Goal: Information Seeking & Learning: Learn about a topic

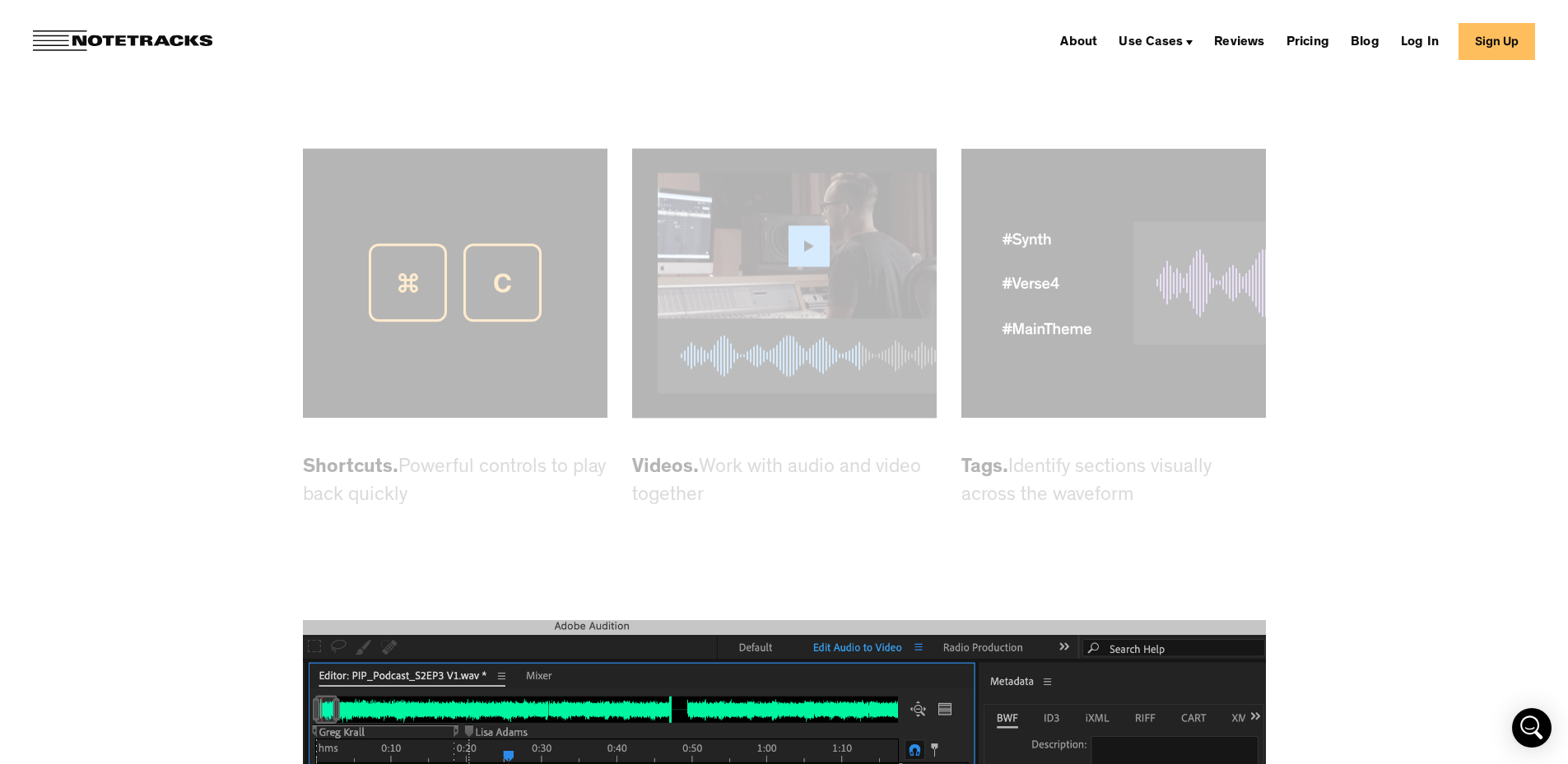
scroll to position [4690, 0]
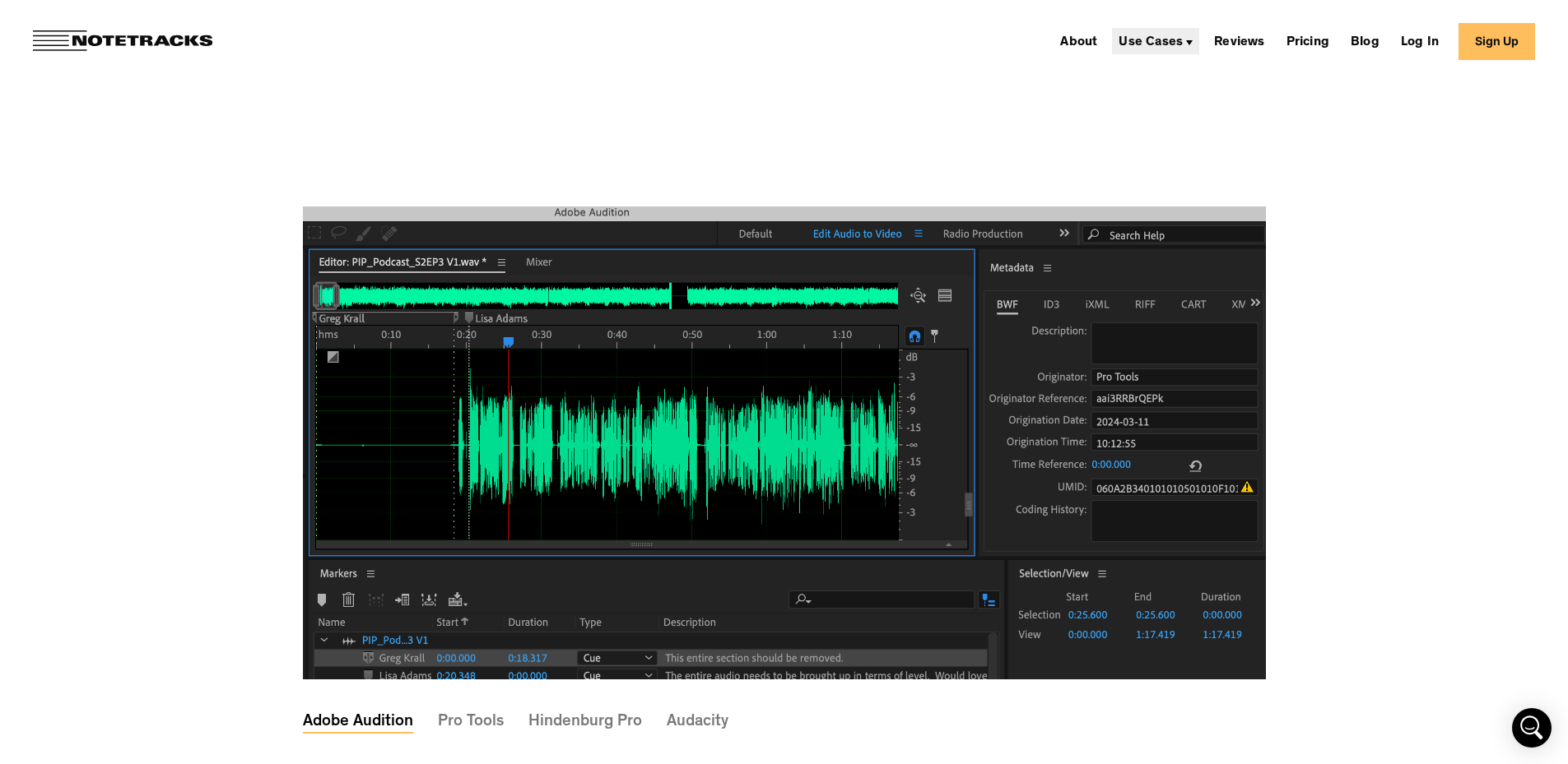
click at [1167, 49] on div "Use Cases" at bounding box center [1151, 43] width 65 height 13
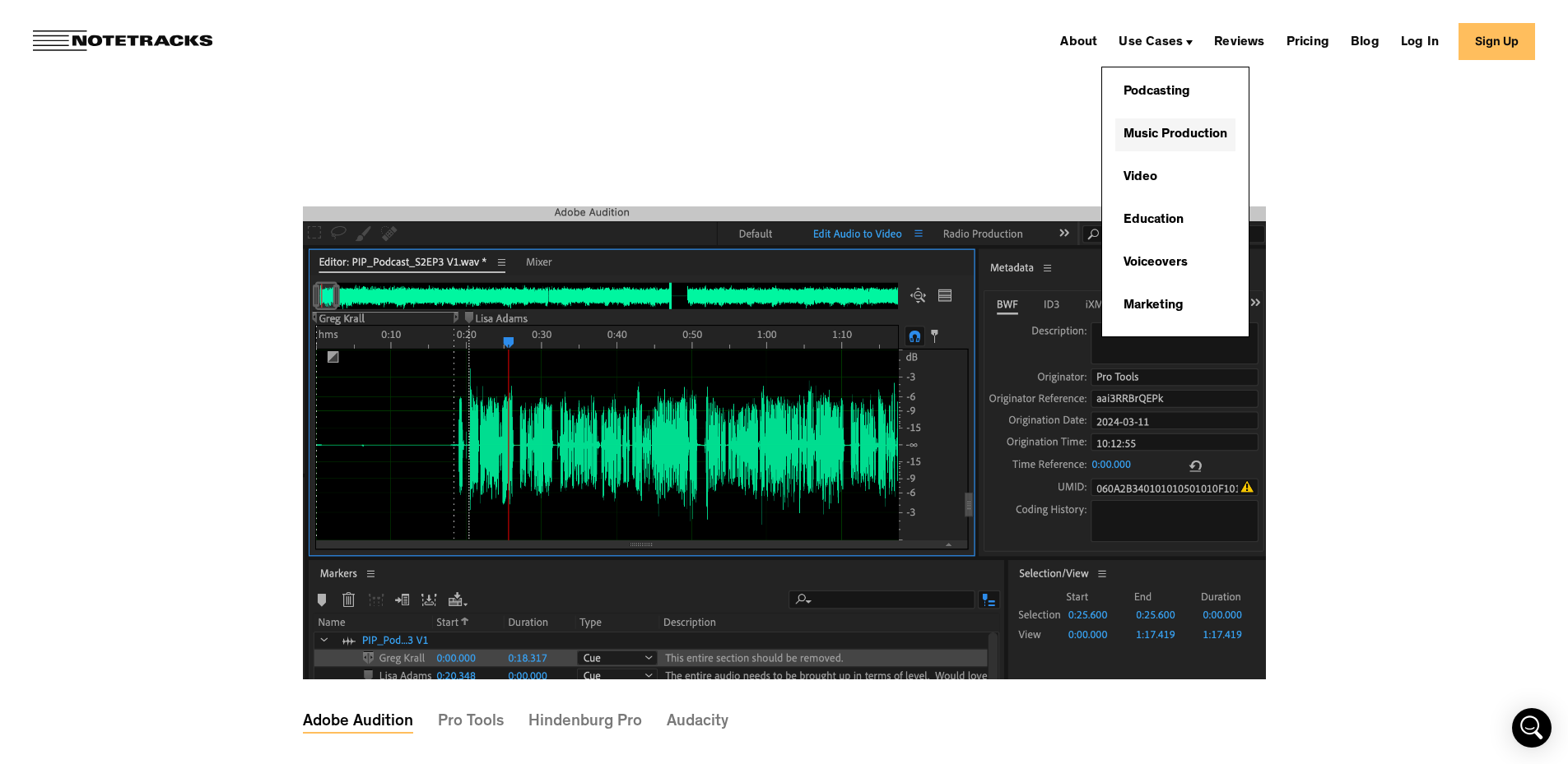
click at [1205, 130] on link "Music Production" at bounding box center [1175, 134] width 120 height 33
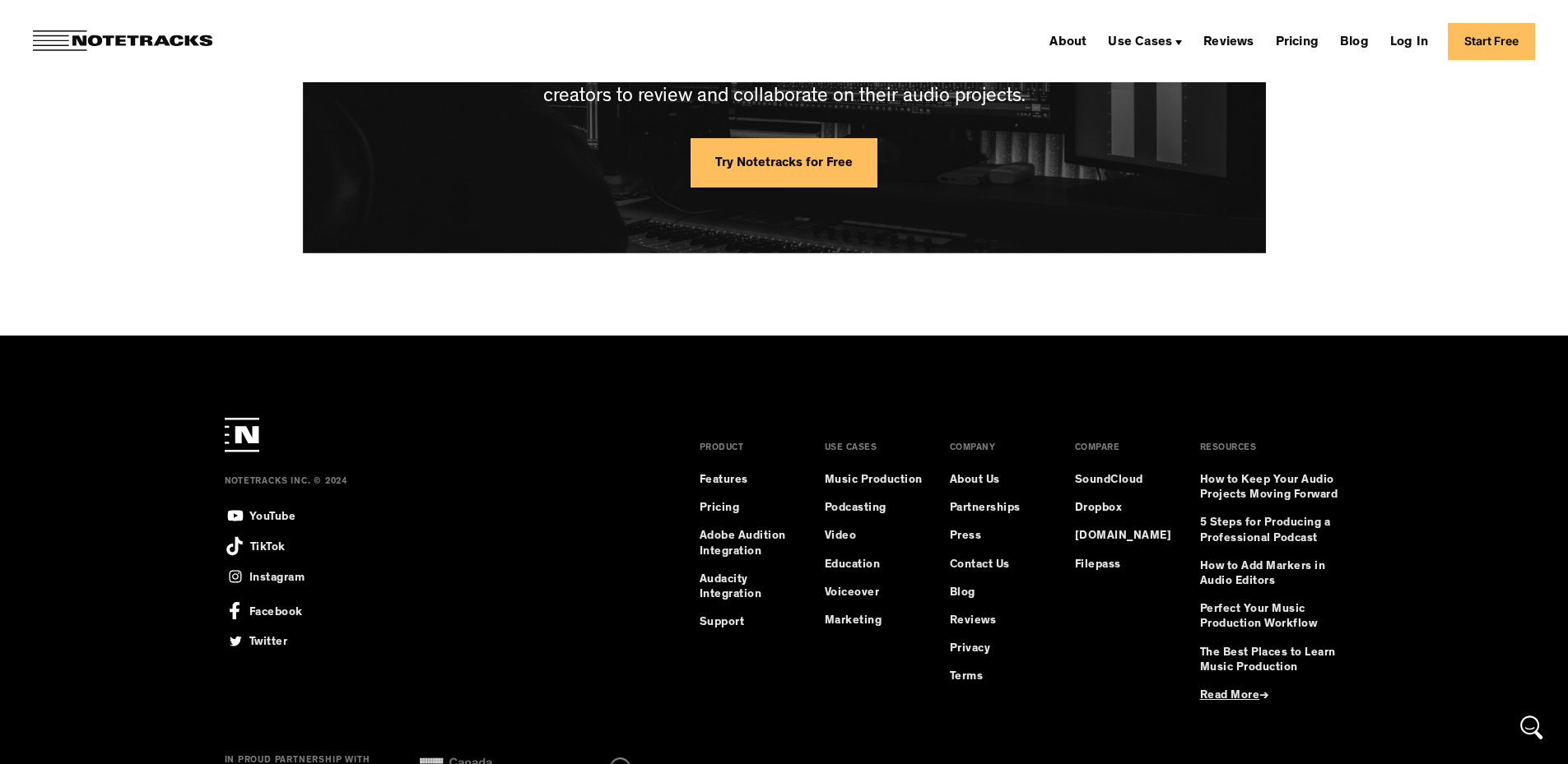
scroll to position [4512, 0]
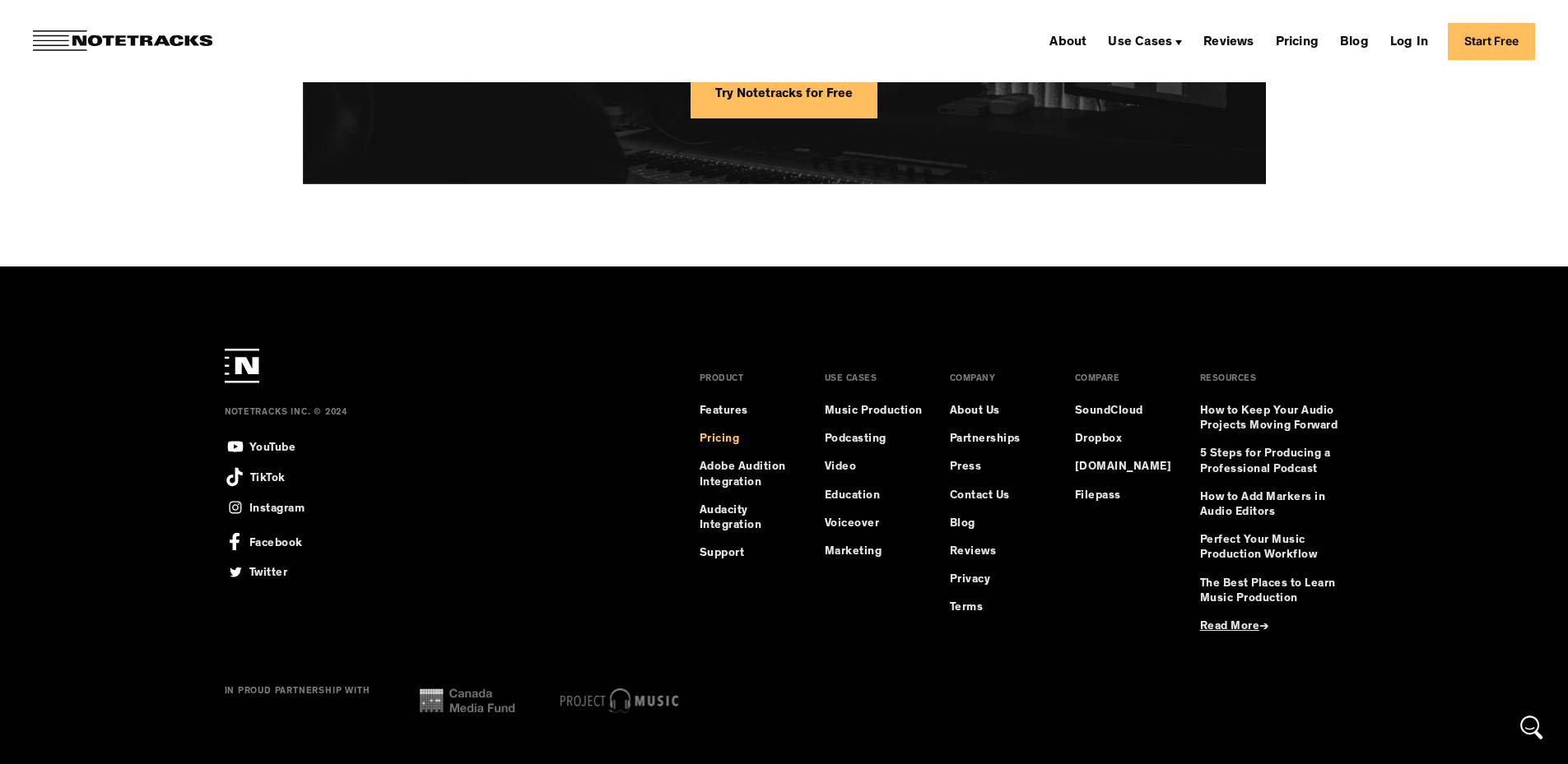
click at [729, 432] on link "Pricing" at bounding box center [720, 440] width 40 height 15
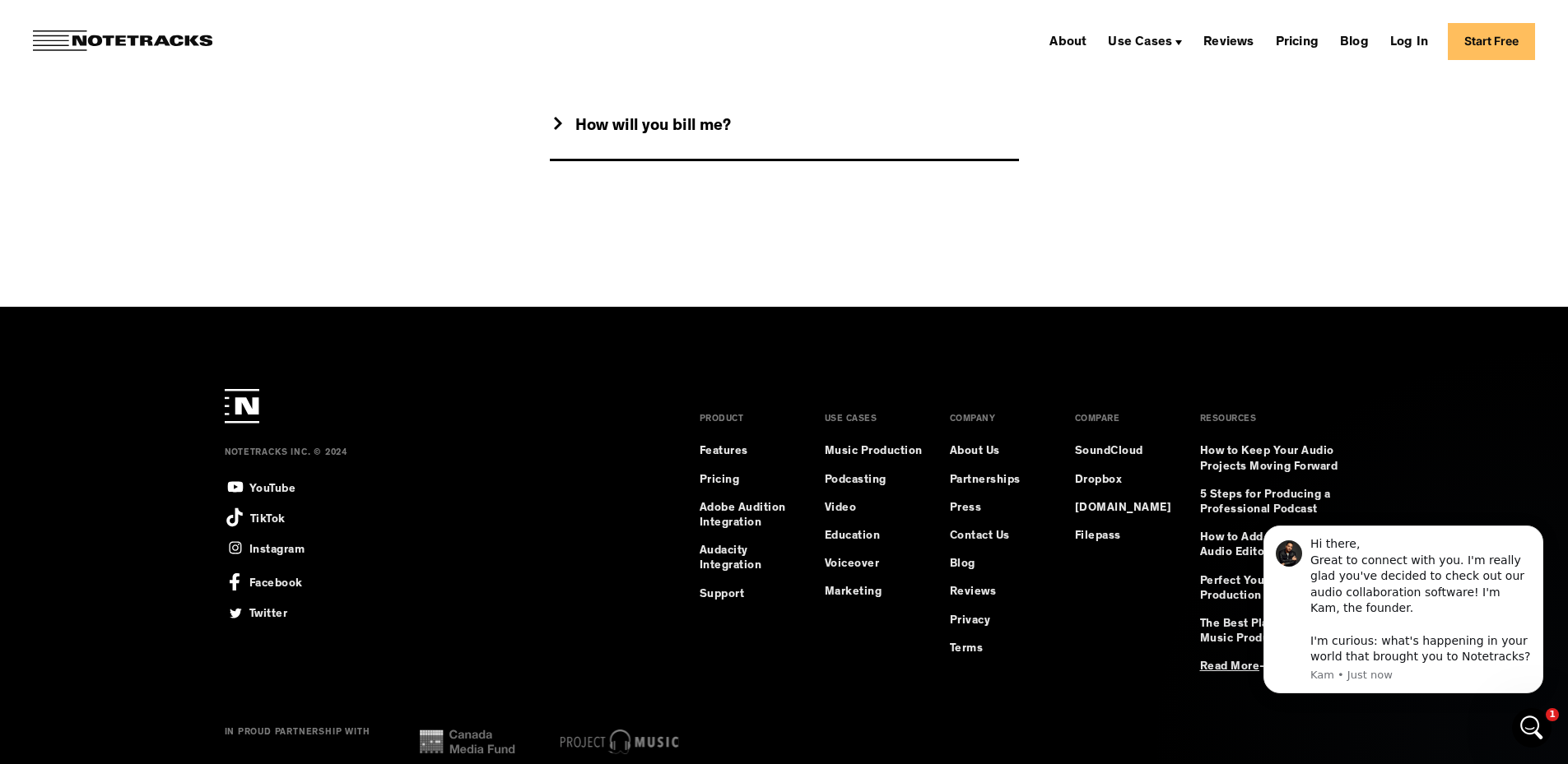
scroll to position [1962, 0]
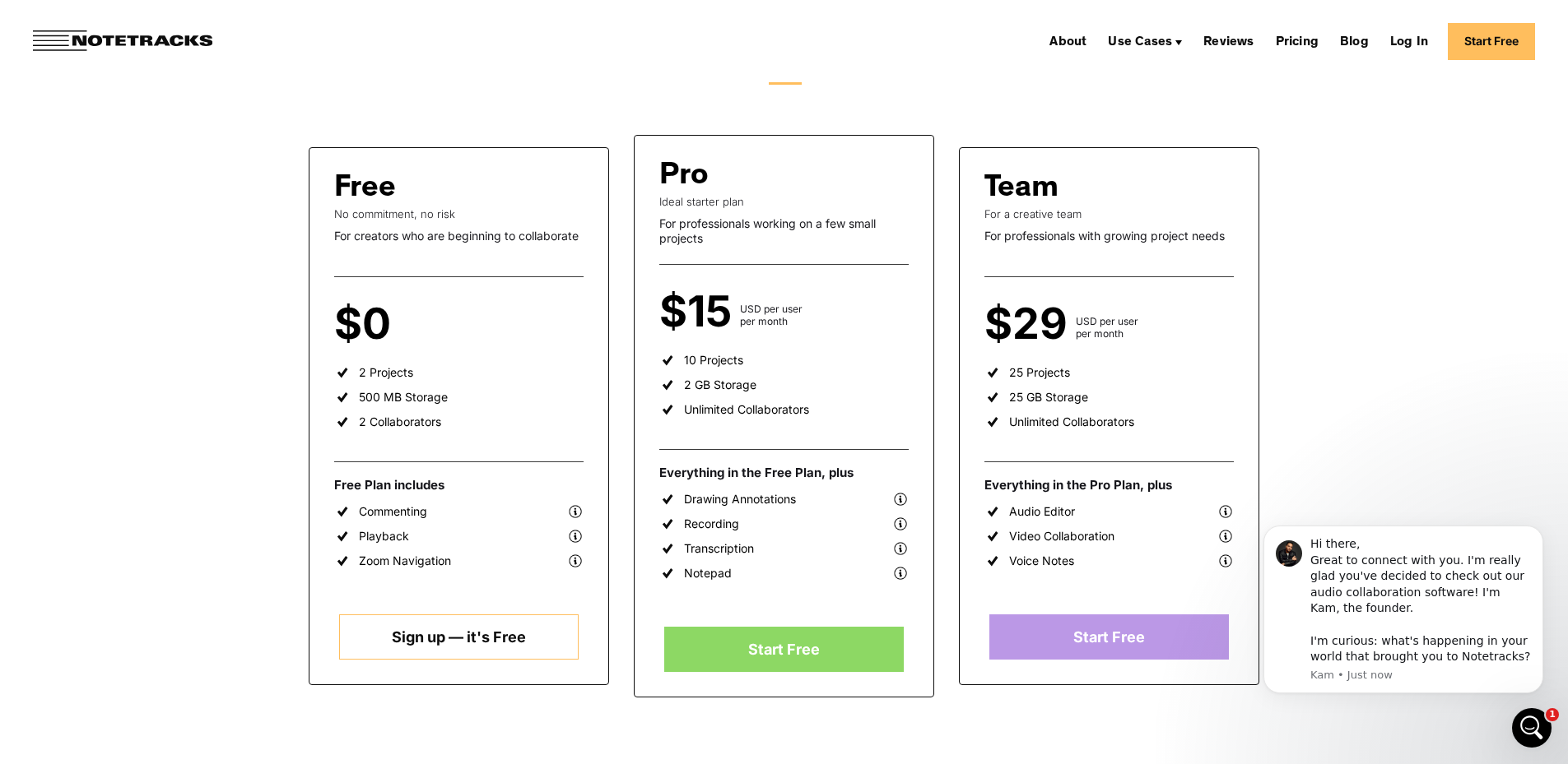
scroll to position [0, 0]
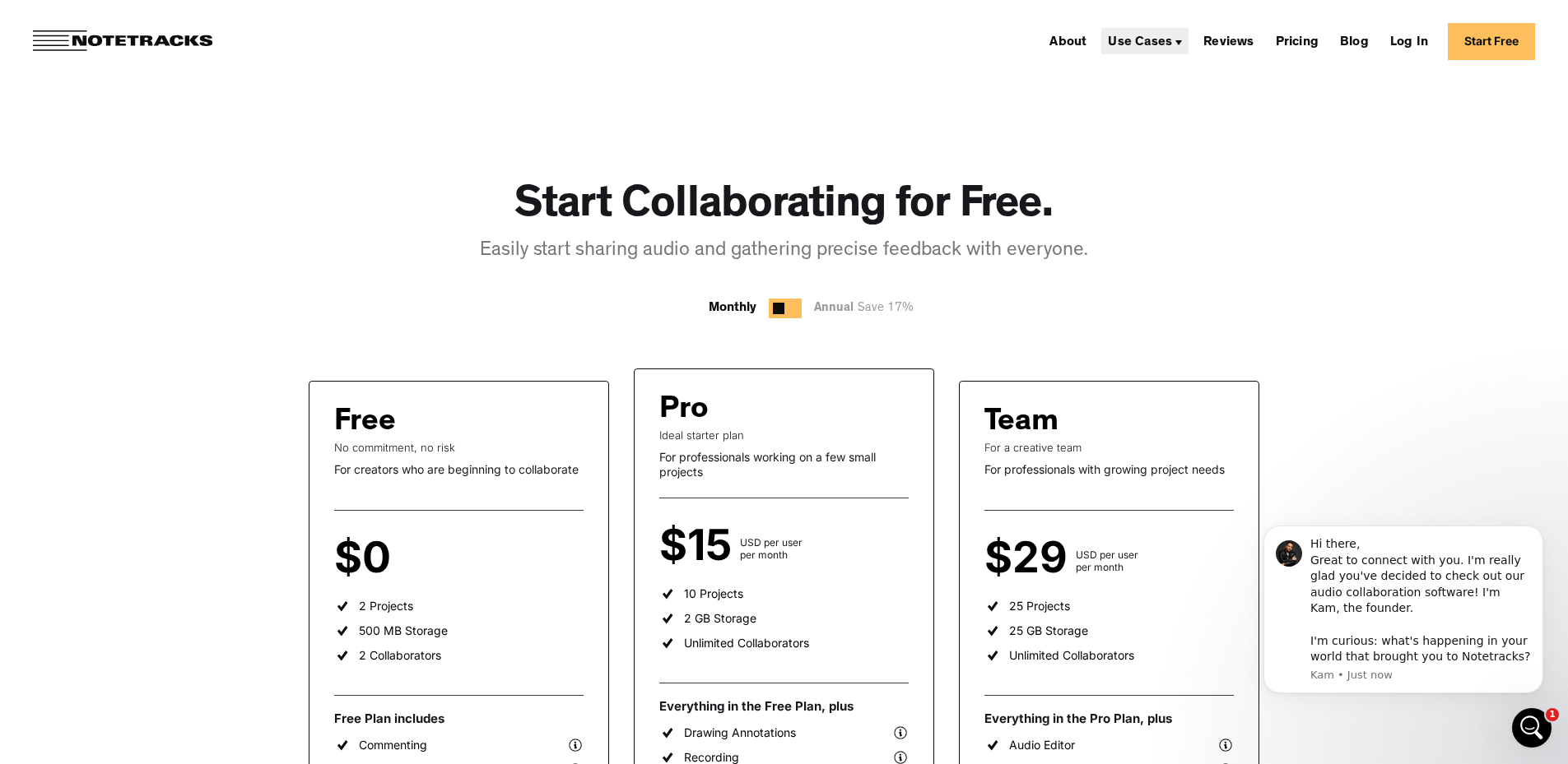
click at [1172, 44] on div "Use Cases" at bounding box center [1140, 43] width 65 height 13
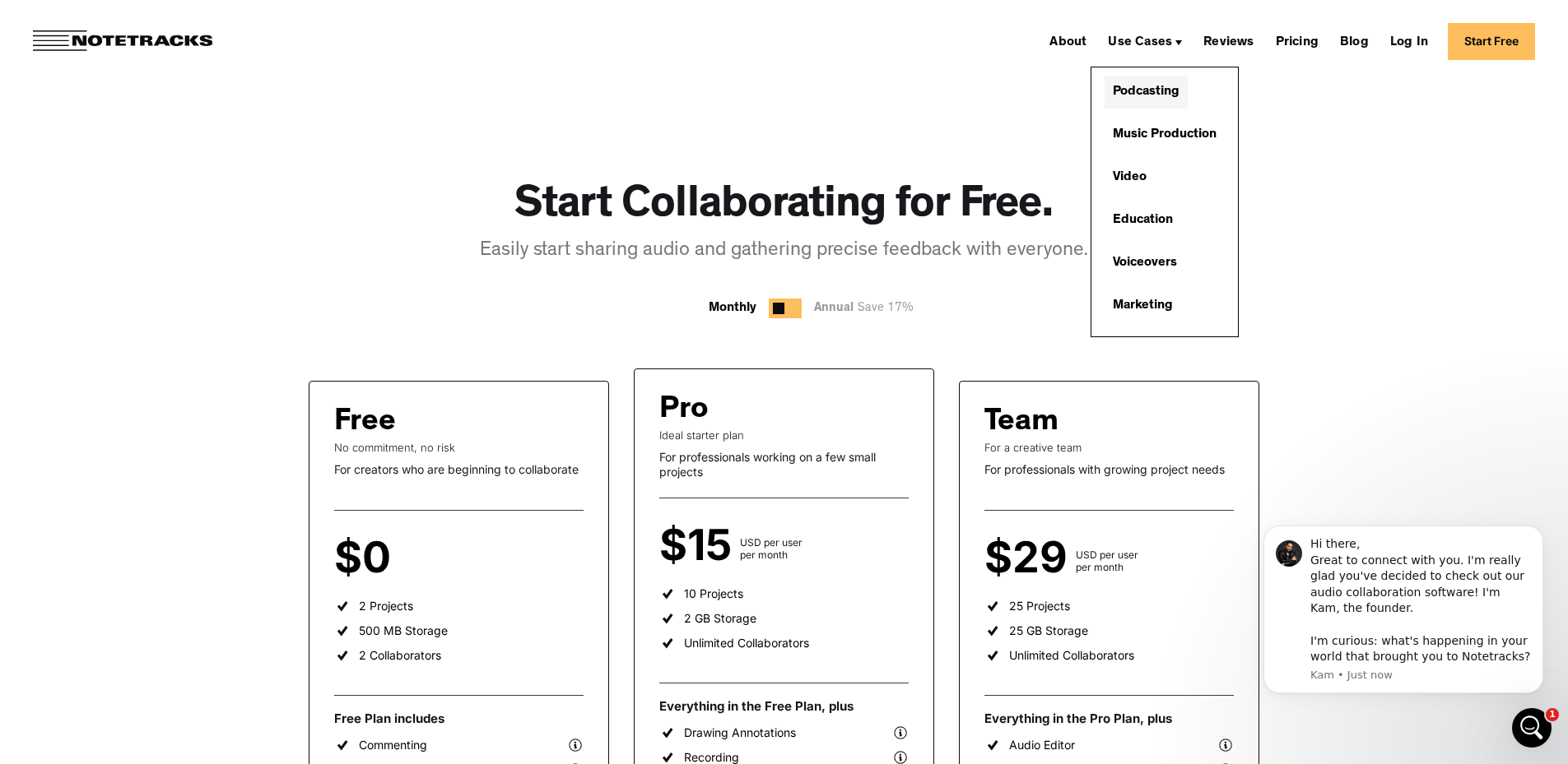
click at [1188, 96] on link "Podcasting" at bounding box center [1146, 91] width 83 height 33
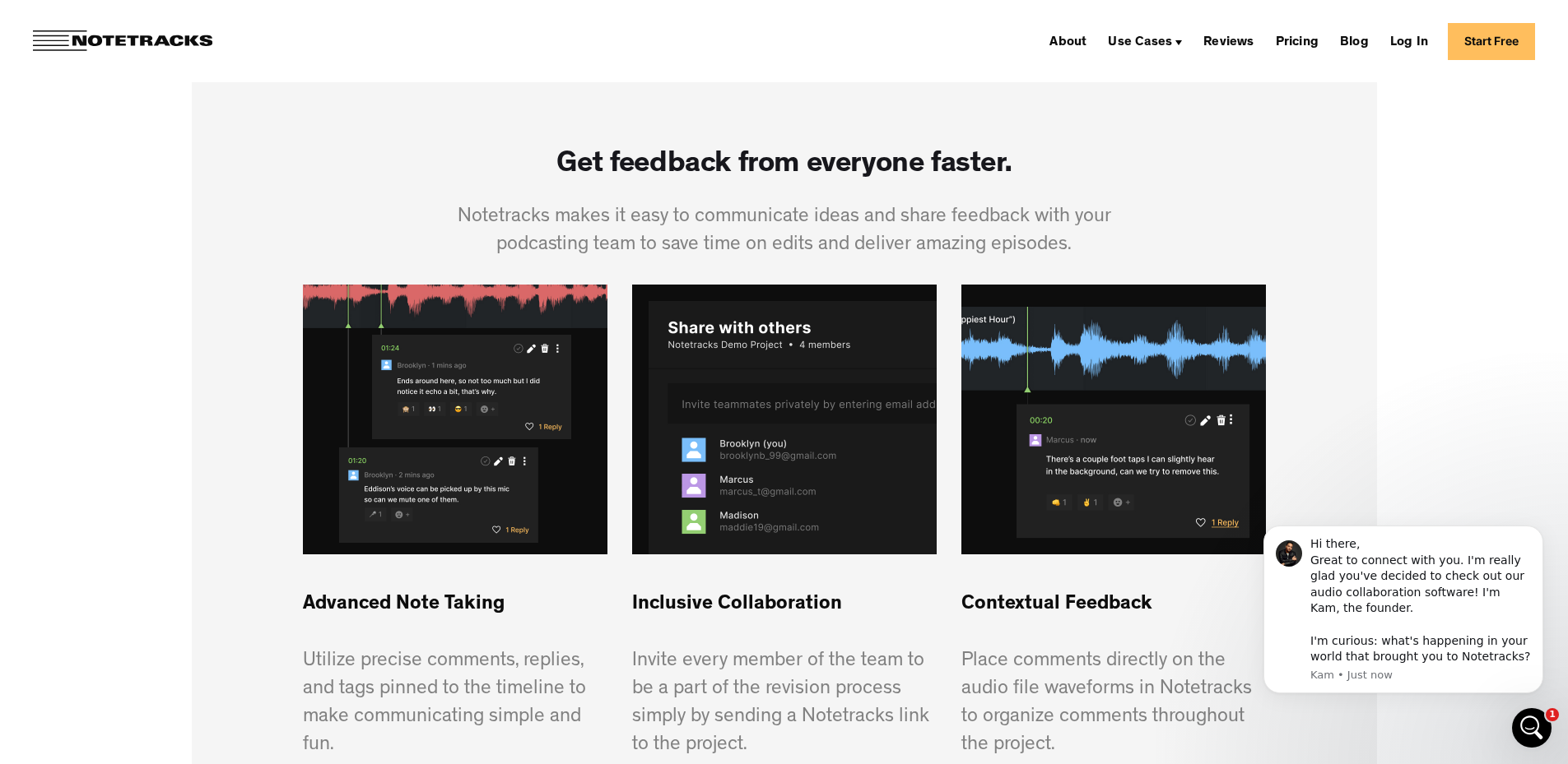
scroll to position [988, 0]
